Goal: Information Seeking & Learning: Learn about a topic

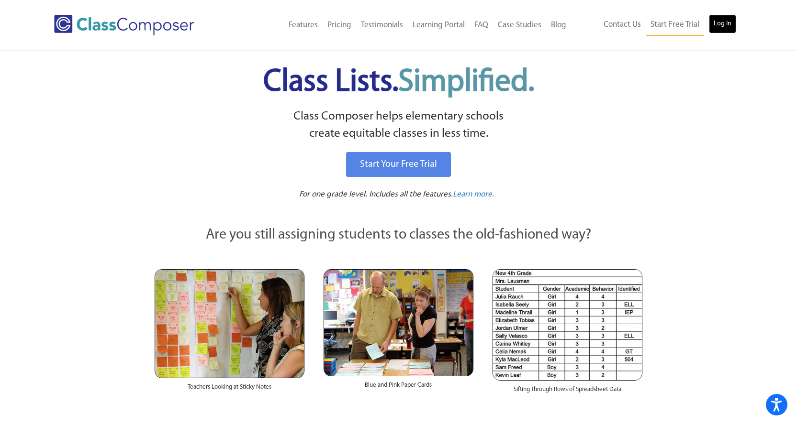
click at [390, 23] on link "Log In" at bounding box center [722, 23] width 27 height 19
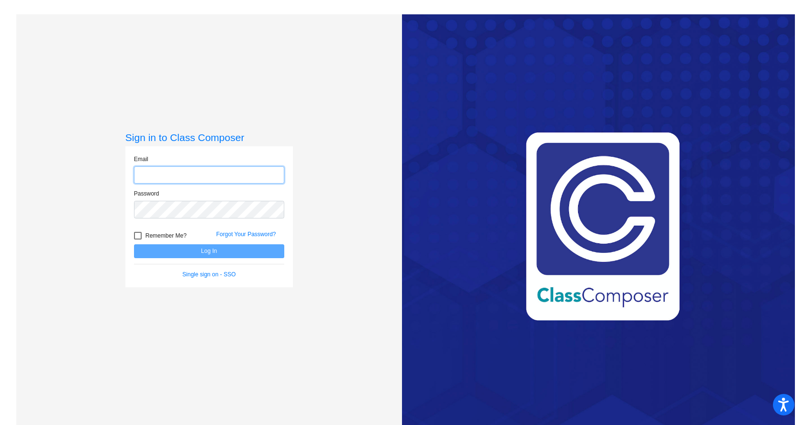
type input "lrichardson@grantspass.k12.or.us"
click at [213, 254] on button "Log In" at bounding box center [209, 251] width 150 height 14
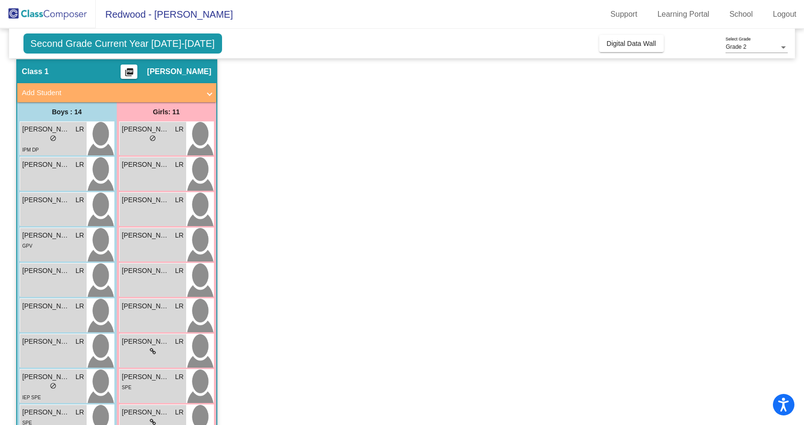
scroll to position [48, 0]
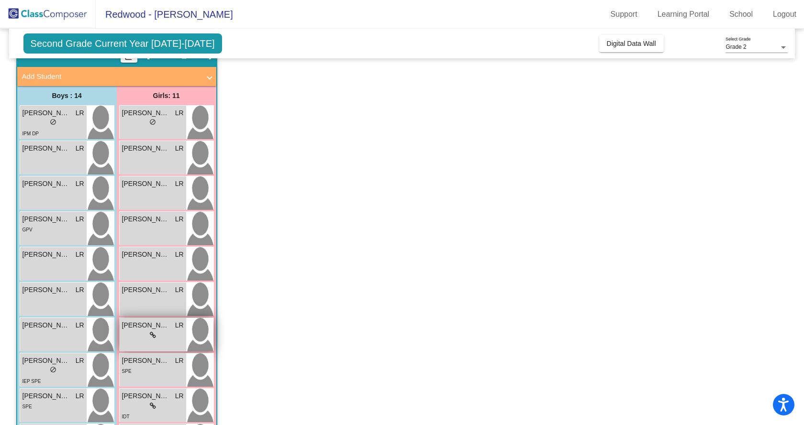
click at [141, 337] on div "lock do_not_disturb_alt" at bounding box center [153, 336] width 62 height 10
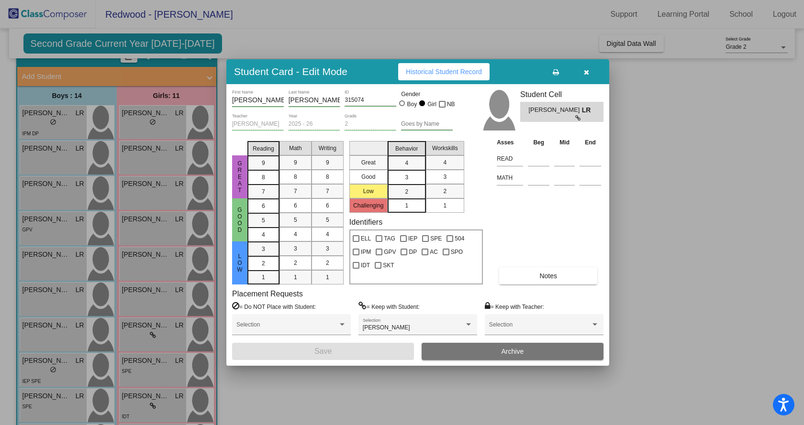
click at [432, 72] on span "Historical Student Record" at bounding box center [444, 72] width 76 height 8
click at [585, 71] on icon "button" at bounding box center [586, 72] width 5 height 7
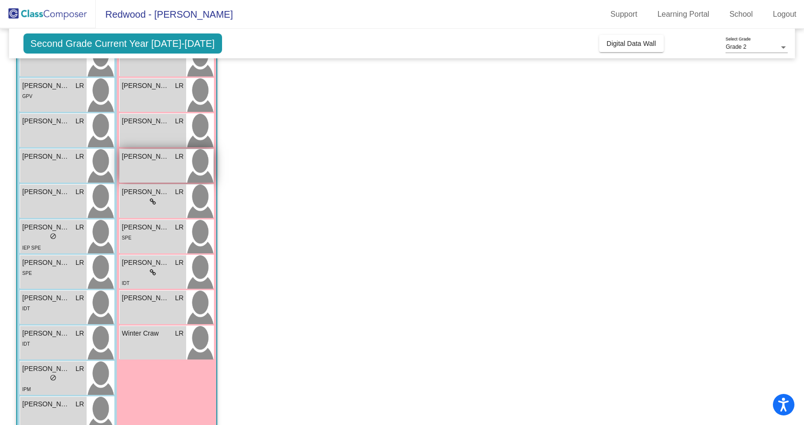
scroll to position [239, 0]
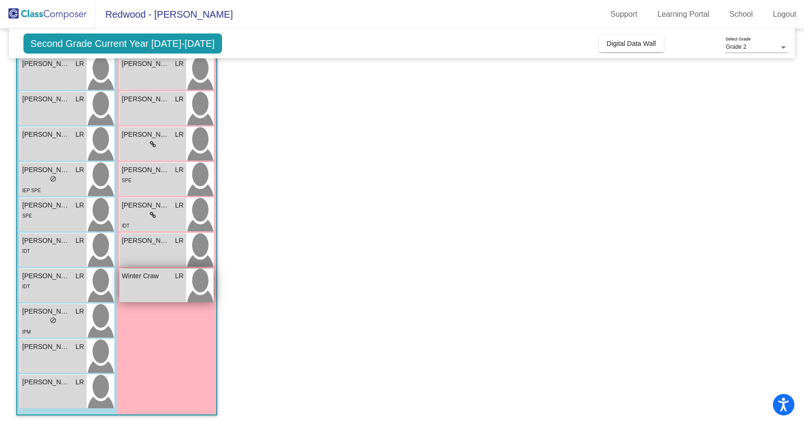
click at [165, 286] on div "Winter Craw LR lock do_not_disturb_alt" at bounding box center [153, 285] width 66 height 33
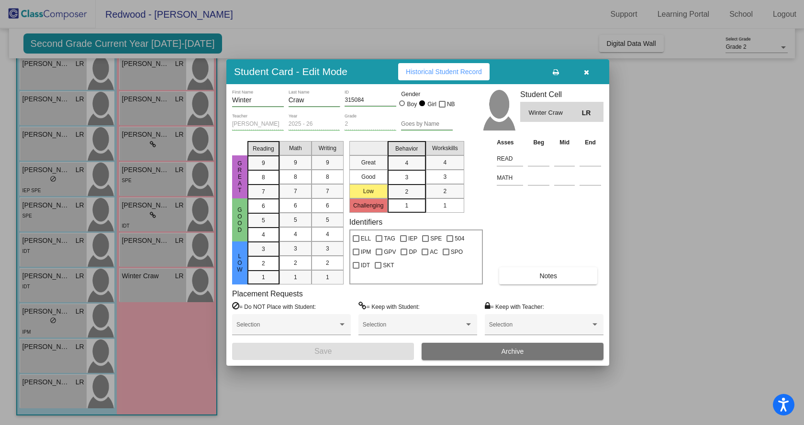
click at [443, 66] on button "Historical Student Record" at bounding box center [443, 71] width 91 height 17
click at [586, 73] on icon "button" at bounding box center [586, 72] width 5 height 7
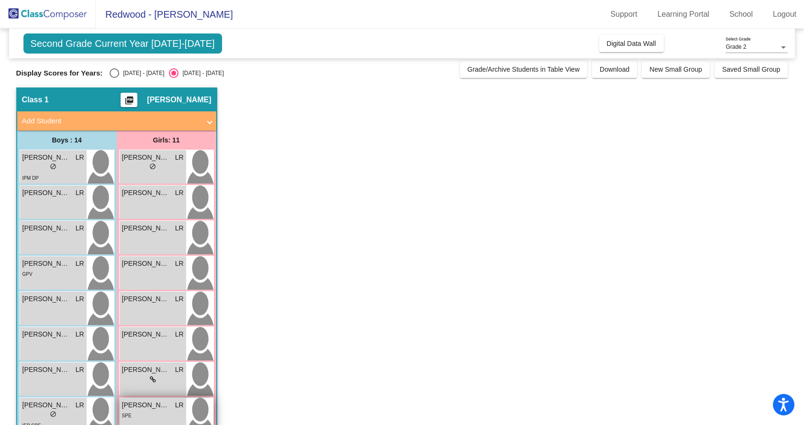
scroll to position [0, 0]
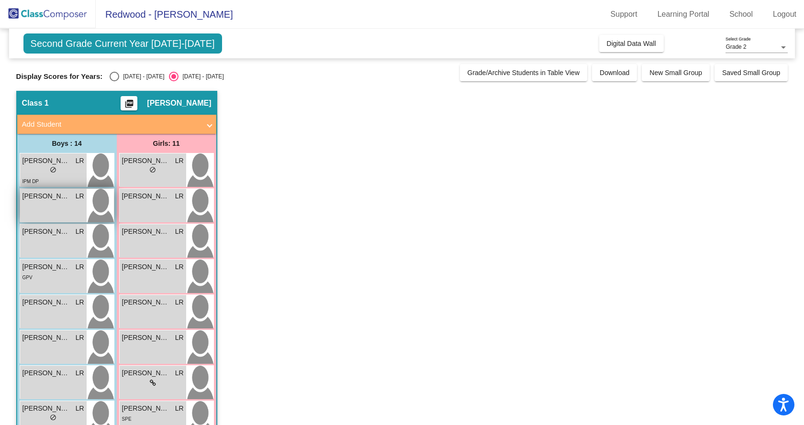
click at [43, 199] on span "Beau Brooks" at bounding box center [46, 196] width 48 height 10
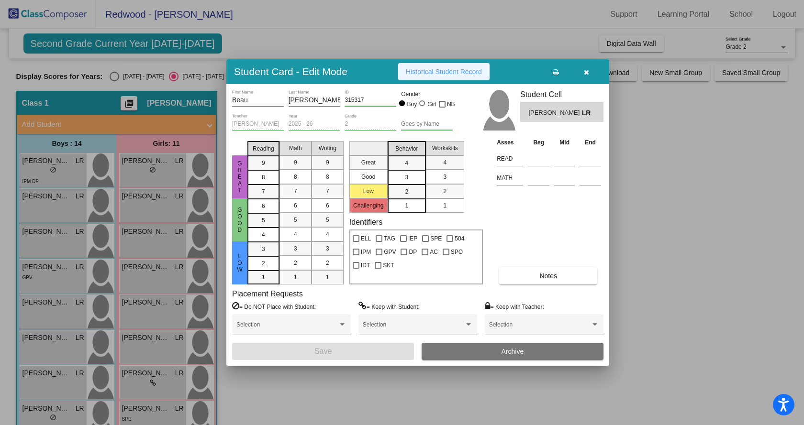
click at [433, 67] on button "Historical Student Record" at bounding box center [443, 71] width 91 height 17
